Goal: Register for event/course

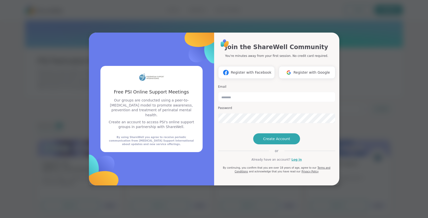
click at [237, 92] on input "email" at bounding box center [276, 97] width 117 height 10
click at [298, 162] on link "Log in" at bounding box center [297, 159] width 10 height 5
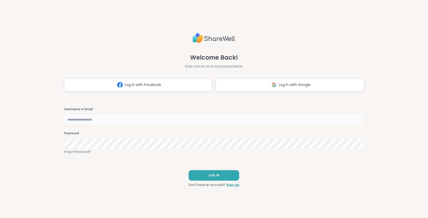
click at [147, 121] on input "text" at bounding box center [214, 119] width 300 height 10
type input "**********"
click at [201, 176] on button "LOG IN" at bounding box center [214, 175] width 51 height 11
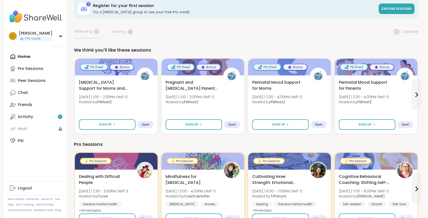
scroll to position [6, 0]
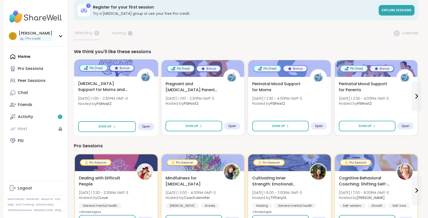
click at [97, 67] on div "PSI (free)" at bounding box center [93, 68] width 27 height 6
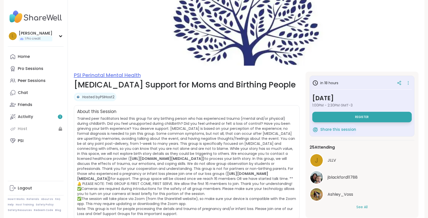
click at [101, 75] on link "PSI Perinatal Mental Health" at bounding box center [107, 75] width 67 height 7
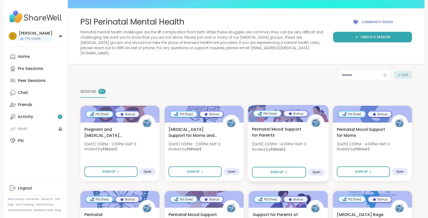
scroll to position [24, 0]
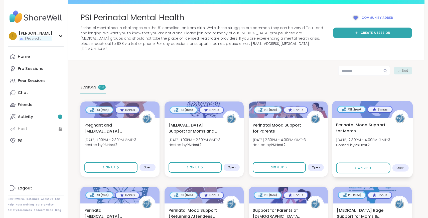
click at [367, 122] on span "Perinatal Mood Support for Moms" at bounding box center [361, 128] width 50 height 12
click at [287, 137] on span "Mon, Sep 08 | 2:30PM - 4:00PM GMT-3" at bounding box center [279, 139] width 54 height 5
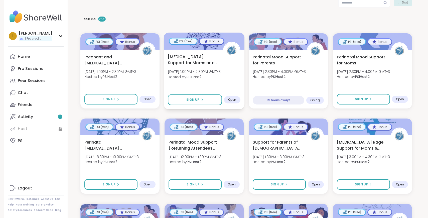
scroll to position [95, 0]
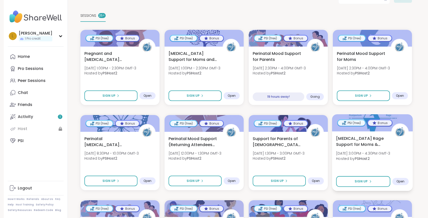
click at [350, 137] on span "Postpartum Rage Support for Moms & Birthing People" at bounding box center [361, 141] width 50 height 12
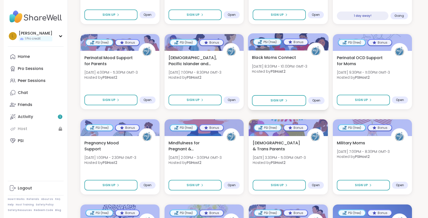
scroll to position [262, 0]
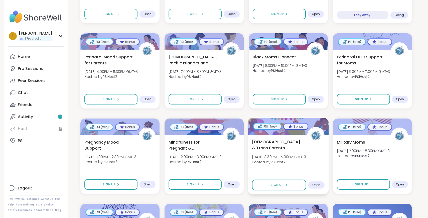
click at [284, 139] on span "[DEMOGRAPHIC_DATA] & Trans Parents" at bounding box center [277, 145] width 50 height 12
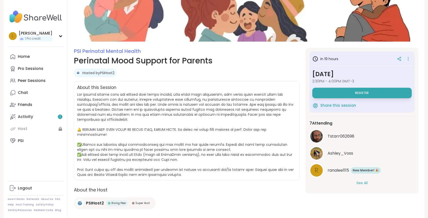
scroll to position [34, 0]
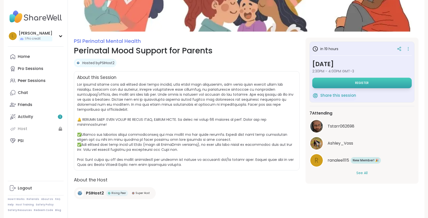
click at [336, 83] on button "Register" at bounding box center [361, 83] width 99 height 11
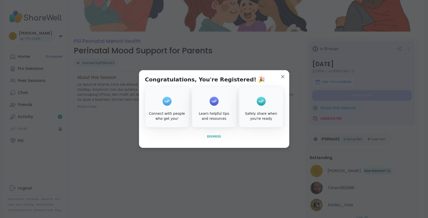
click at [213, 139] on button "Dismiss" at bounding box center [214, 136] width 138 height 11
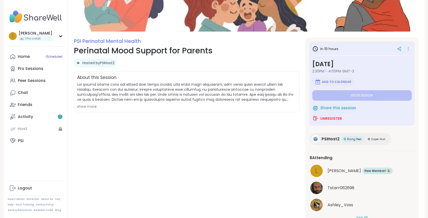
click at [332, 83] on span "Add to Calendar" at bounding box center [337, 82] width 30 height 4
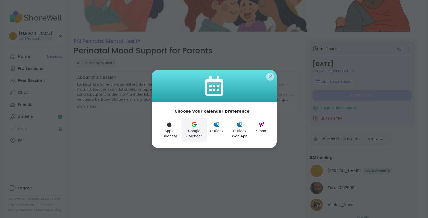
click at [197, 132] on button "Google Calendar" at bounding box center [194, 130] width 26 height 24
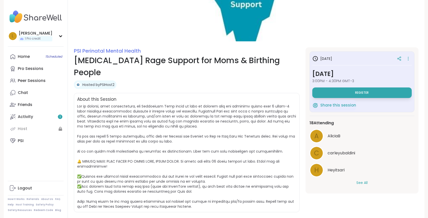
scroll to position [23, 0]
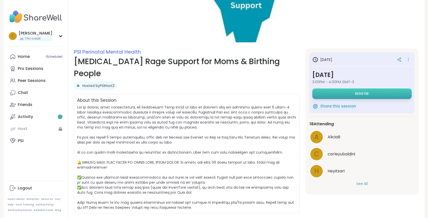
click at [364, 90] on button "Register" at bounding box center [361, 93] width 99 height 11
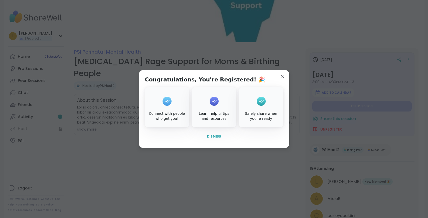
click at [213, 135] on span "Dismiss" at bounding box center [214, 137] width 14 height 4
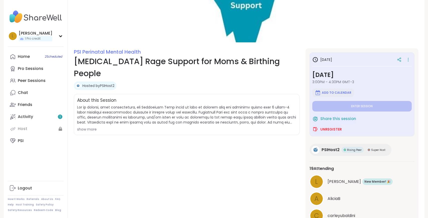
click at [329, 92] on span "Add to Calendar" at bounding box center [337, 93] width 30 height 4
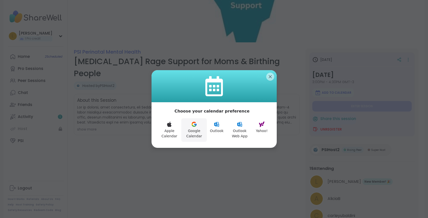
click at [190, 132] on button "Google Calendar" at bounding box center [194, 130] width 26 height 24
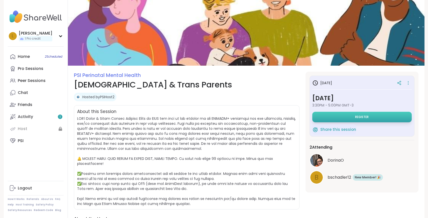
click at [354, 117] on button "Register" at bounding box center [361, 117] width 99 height 11
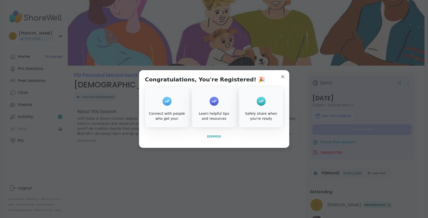
click at [211, 138] on span "Dismiss" at bounding box center [214, 137] width 14 height 4
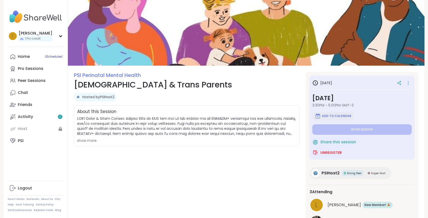
click at [335, 115] on span "Add to Calendar" at bounding box center [337, 116] width 30 height 4
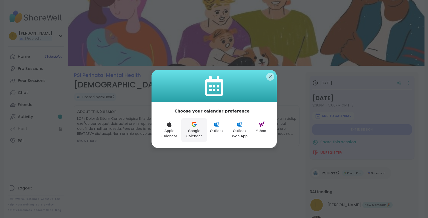
click at [197, 132] on button "Google Calendar" at bounding box center [194, 130] width 26 height 24
